Goal: Information Seeking & Learning: Learn about a topic

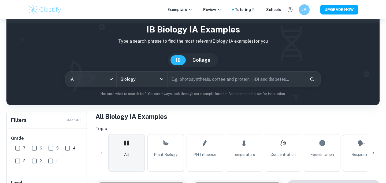
scroll to position [79, 0]
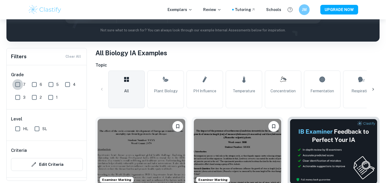
click at [19, 83] on input "7" at bounding box center [17, 84] width 11 height 11
checkbox input "true"
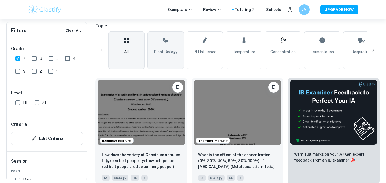
scroll to position [141, 0]
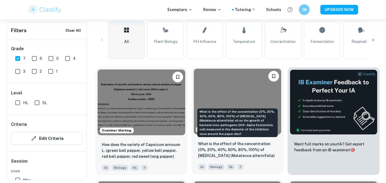
click at [212, 148] on p "What is the effect of the concentration (0%, 20%, 40%, 60%, 80%, 100%) of [MEDI…" at bounding box center [237, 150] width 79 height 18
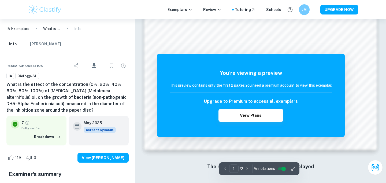
scroll to position [537, 0]
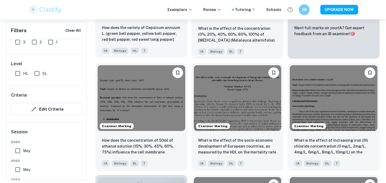
scroll to position [258, 0]
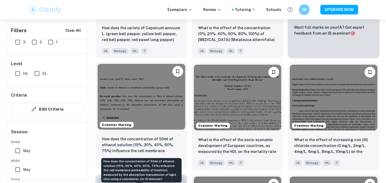
click at [144, 140] on p "How does the concentration of 50ml of ethanol solution (15%, 30%, 45%, 60%, 75%…" at bounding box center [141, 145] width 79 height 18
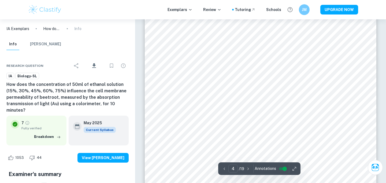
type input "3"
click at [49, 137] on button "Breakdown" at bounding box center [47, 137] width 29 height 8
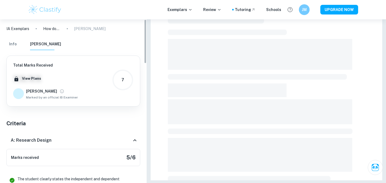
scroll to position [169, 0]
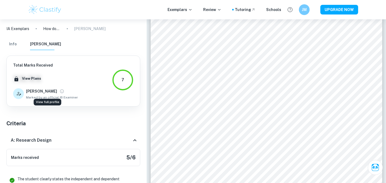
click at [60, 91] on icon "View full profile" at bounding box center [62, 91] width 5 height 5
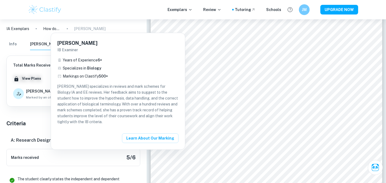
click at [43, 105] on div at bounding box center [193, 91] width 386 height 183
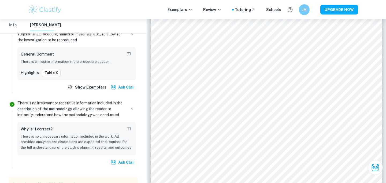
scroll to position [1250, 0]
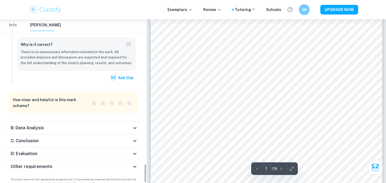
click at [113, 125] on div "B: Data Analysis" at bounding box center [71, 128] width 121 height 6
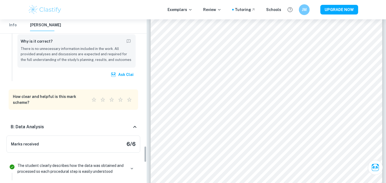
scroll to position [1248, 0]
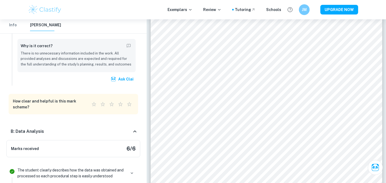
click at [129, 128] on div "B: Data Analysis" at bounding box center [71, 131] width 121 height 6
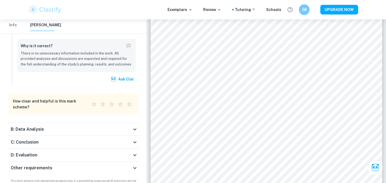
scroll to position [1250, 0]
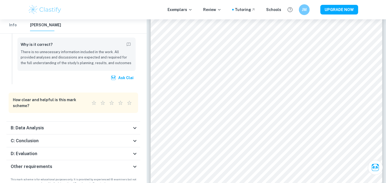
click at [137, 138] on icon at bounding box center [135, 141] width 6 height 6
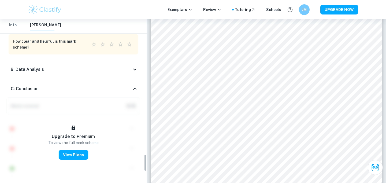
scroll to position [1303, 0]
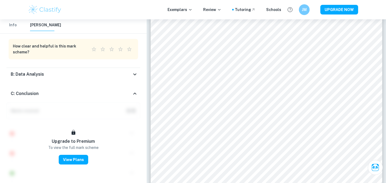
click at [134, 85] on div "C: Conclusion" at bounding box center [73, 93] width 134 height 17
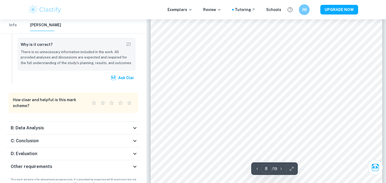
scroll to position [2496, 0]
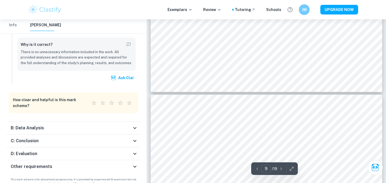
type input "10"
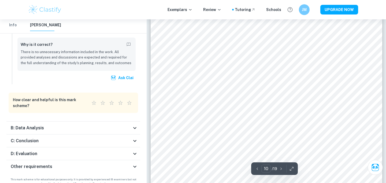
scroll to position [3107, 0]
